Goal: Task Accomplishment & Management: Use online tool/utility

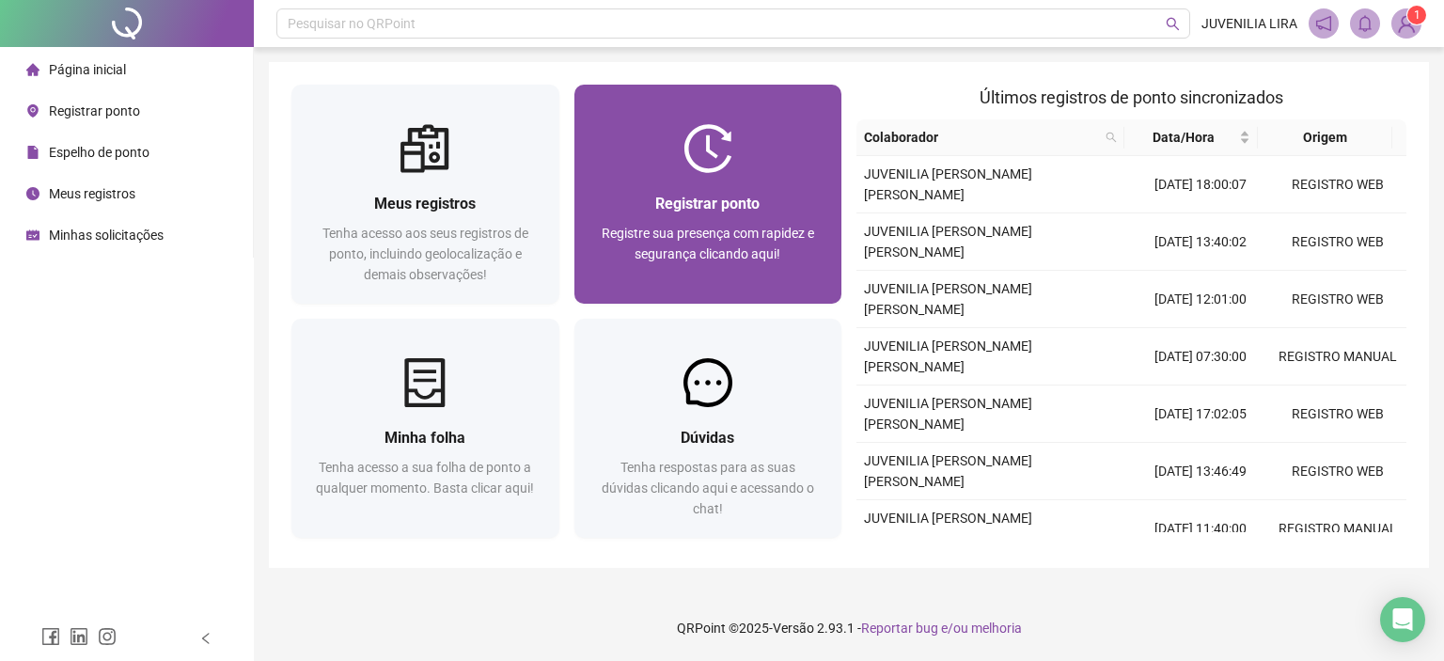
click at [722, 241] on span "Registre sua presença com rapidez e segurança clicando aqui!" at bounding box center [707, 244] width 212 height 36
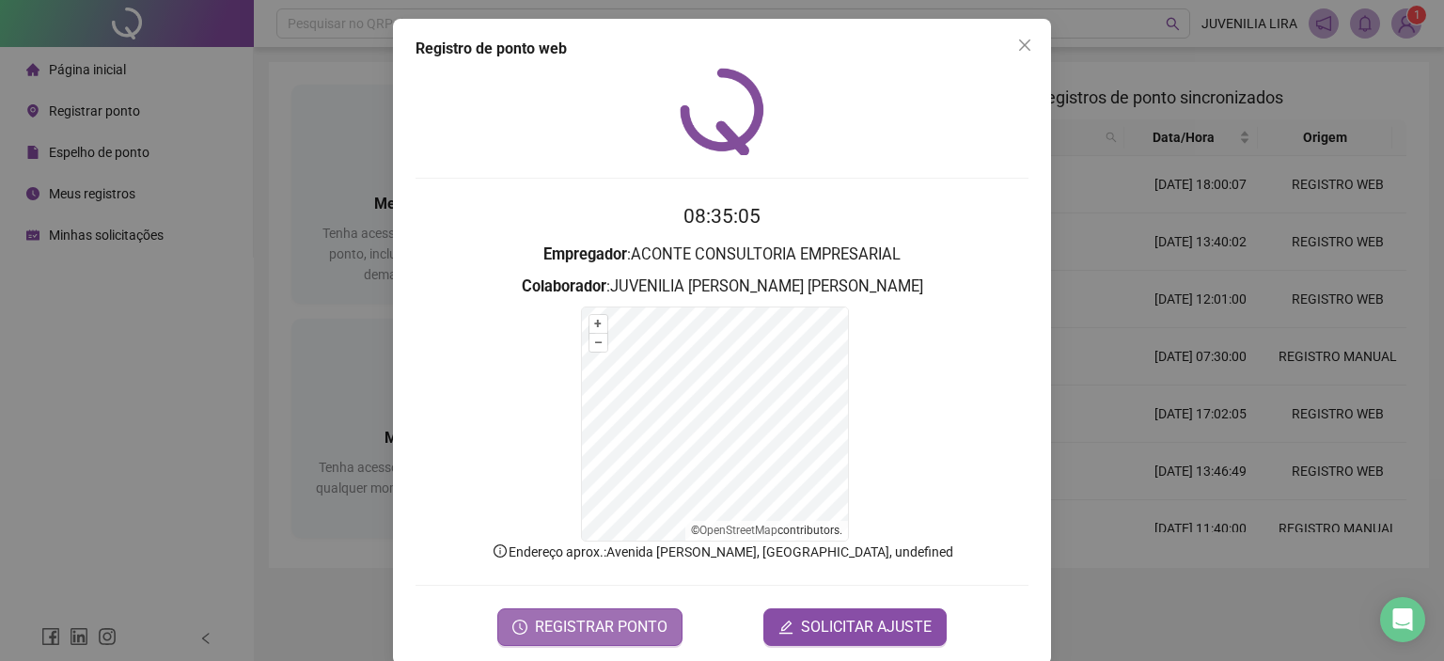
click at [613, 621] on span "REGISTRAR PONTO" at bounding box center [601, 627] width 133 height 23
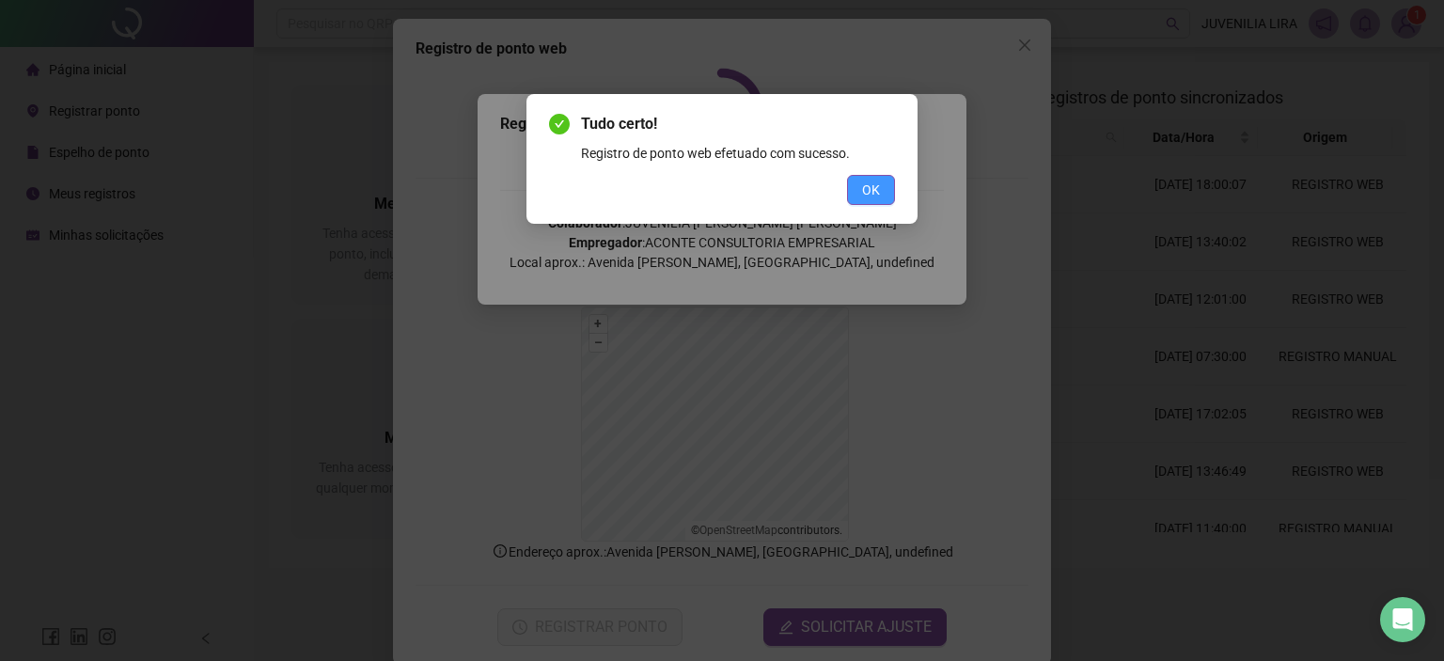
click at [863, 191] on span "OK" at bounding box center [871, 190] width 18 height 21
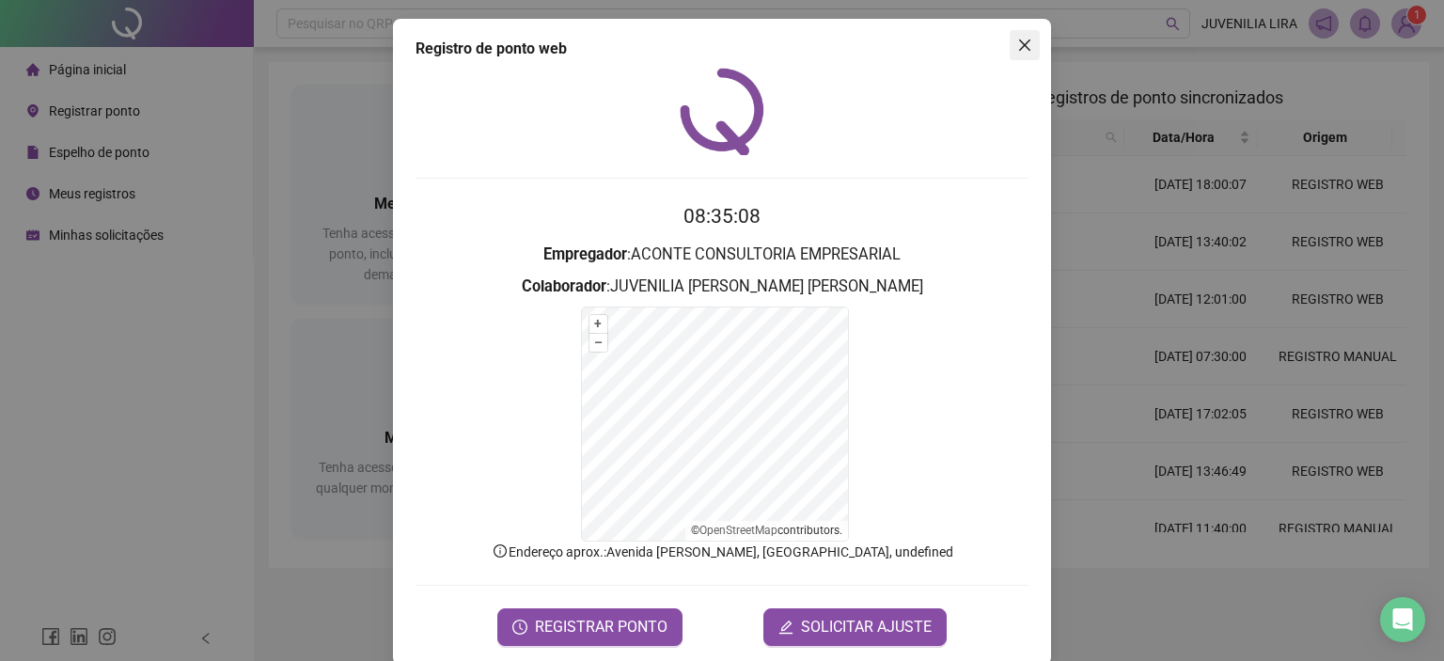
click at [1017, 48] on icon "close" at bounding box center [1024, 45] width 15 height 15
